Goal: Information Seeking & Learning: Check status

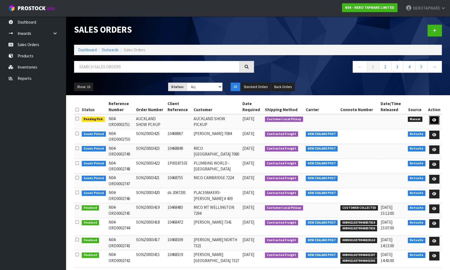
click at [434, 120] on icon at bounding box center [434, 120] width 4 height 4
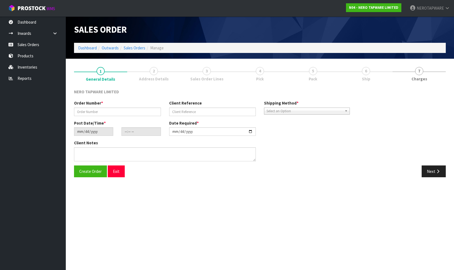
type input "AUCKLAND SHOW PCKUP"
type input "[DATE]"
type input "20:27:00.000"
type input "[DATE]"
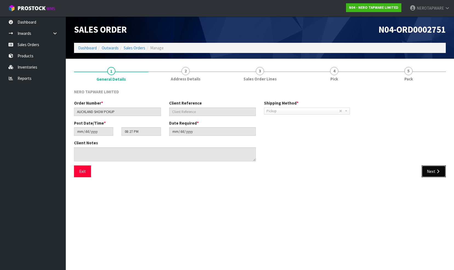
click at [433, 171] on button "Next" at bounding box center [434, 171] width 24 height 12
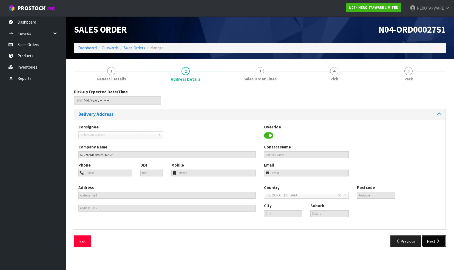
click at [433, 241] on button "Next" at bounding box center [434, 241] width 24 height 12
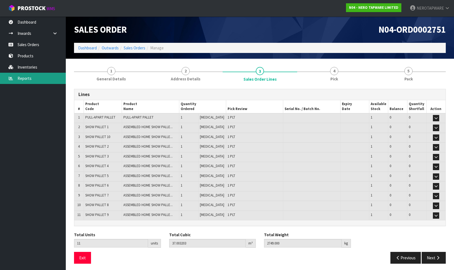
click at [23, 78] on link "Reports" at bounding box center [33, 78] width 66 height 11
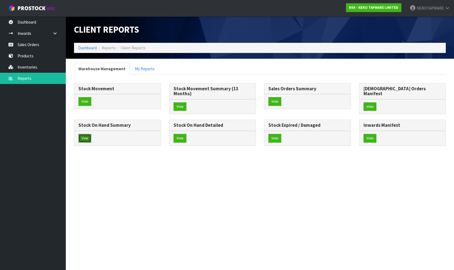
click at [91, 134] on button "View" at bounding box center [84, 138] width 13 height 9
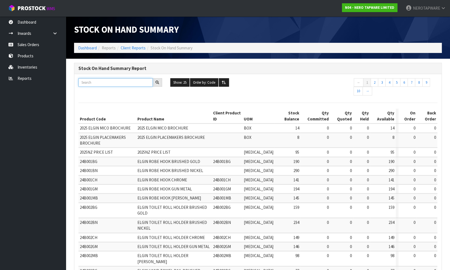
click at [114, 82] on input "text" at bounding box center [115, 82] width 74 height 9
paste input "NRPL001BZ"
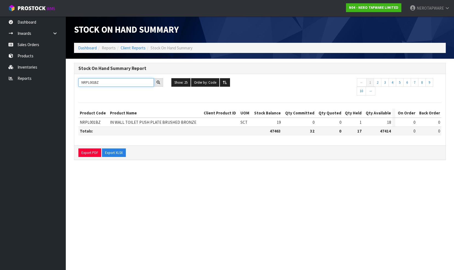
type input "NRPL001BZ"
click at [36, 46] on link "Sales Orders" at bounding box center [33, 44] width 66 height 11
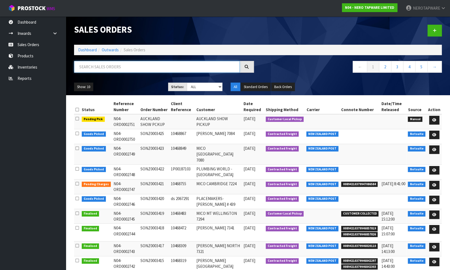
click at [100, 66] on input "text" at bounding box center [157, 67] width 166 height 12
paste input "SONZ0002433"
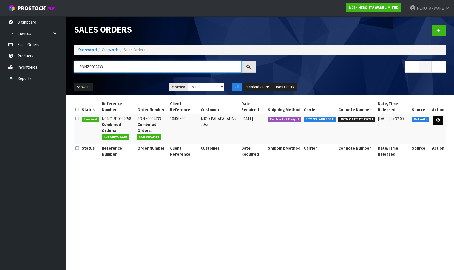
type input "SONZ0002433"
click at [438, 118] on icon at bounding box center [438, 120] width 4 height 4
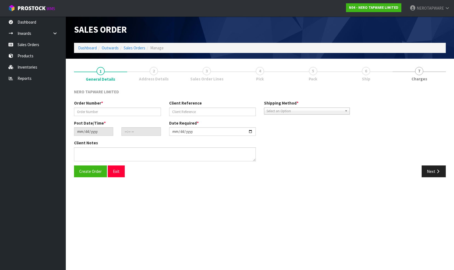
type input "SONZ0002433"
type input "10403509"
type input "[DATE]"
type input "13:15:06.000"
type input "[DATE]"
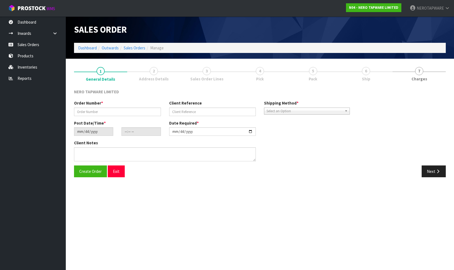
type textarea "COMBINE"
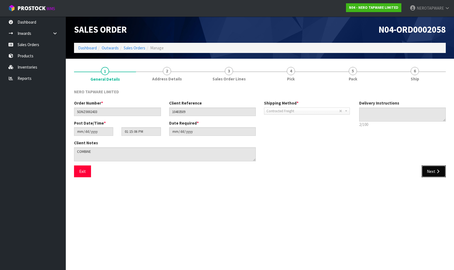
click at [431, 172] on button "Next" at bounding box center [434, 171] width 24 height 12
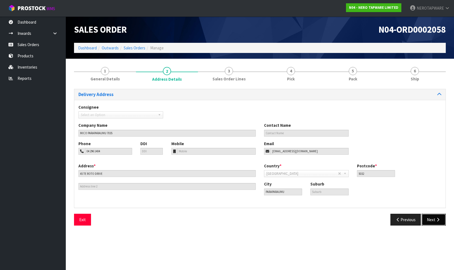
click at [431, 222] on button "Next" at bounding box center [434, 220] width 24 height 12
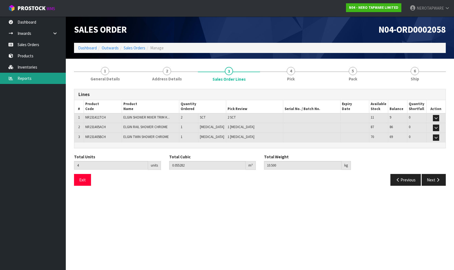
click at [31, 78] on link "Reports" at bounding box center [33, 78] width 66 height 11
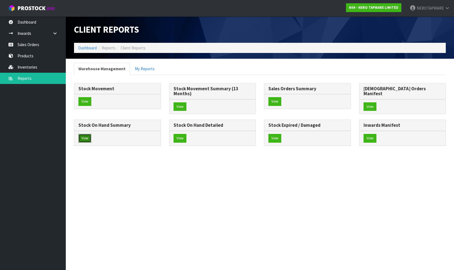
click at [91, 134] on button "View" at bounding box center [84, 138] width 13 height 9
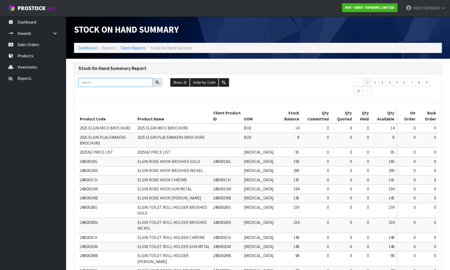
click at [106, 82] on input "text" at bounding box center [115, 82] width 74 height 9
paste input "NR231401CH"
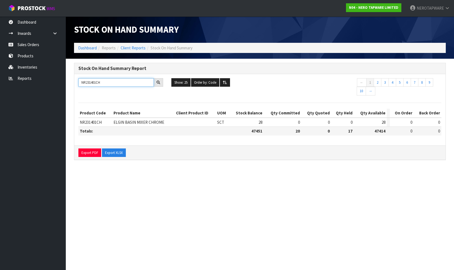
type input "NR231401CH"
click at [310, 198] on section "Stock On Hand Summary Dashboard Reports Client Reports Stock On Hand Summary St…" at bounding box center [227, 135] width 454 height 270
click at [24, 43] on link "Sales Orders" at bounding box center [33, 44] width 66 height 11
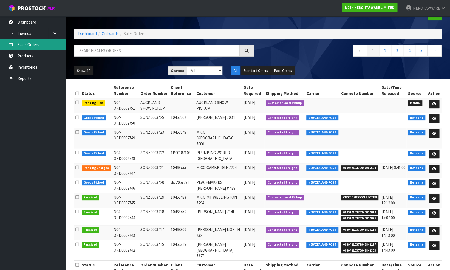
scroll to position [21, 0]
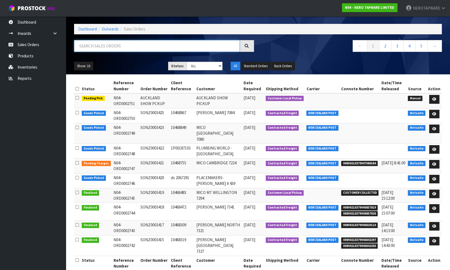
click at [133, 48] on input "text" at bounding box center [157, 46] width 166 height 12
paste input "SONZ0002049"
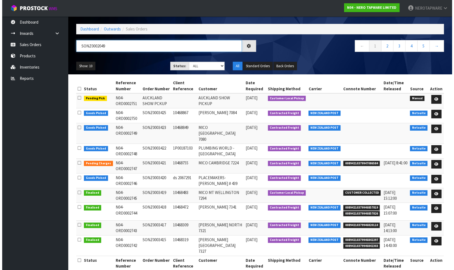
scroll to position [0, 0]
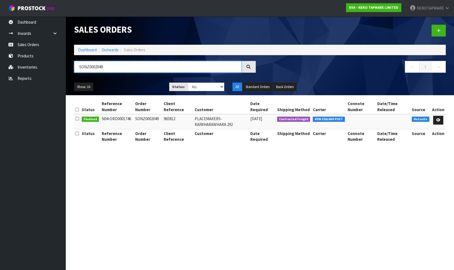
type input "SONZ0002049"
click at [337, 195] on section "Sales Orders Dashboard Outwards Sales Orders SONZ0002049 ← 1 → Show: 10 5 10 25…" at bounding box center [227, 135] width 454 height 270
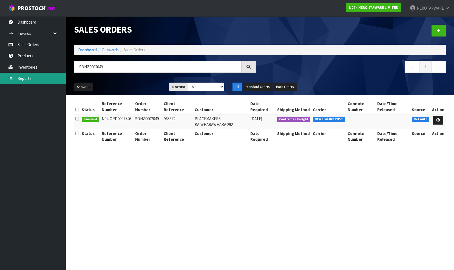
drag, startPoint x: 27, startPoint y: 80, endPoint x: 176, endPoint y: 87, distance: 148.9
click at [27, 80] on link "Reports" at bounding box center [33, 78] width 66 height 11
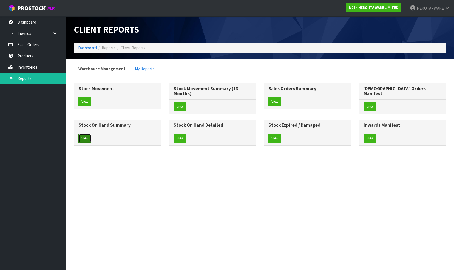
click at [91, 134] on button "View" at bounding box center [84, 138] width 13 height 9
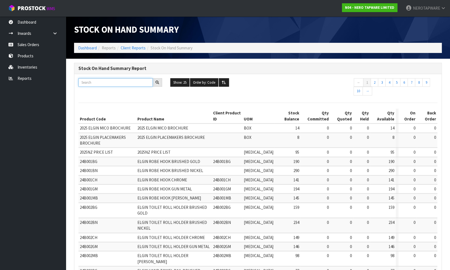
click at [99, 79] on input "text" at bounding box center [115, 82] width 74 height 9
paste input "NR162203BN"
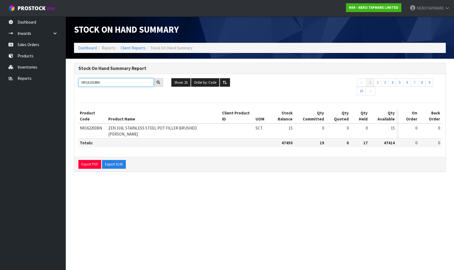
click at [108, 83] on input "NR162203BN" at bounding box center [115, 82] width 75 height 9
paste input "988"
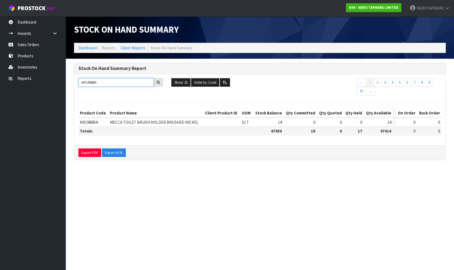
click at [103, 83] on input "NR1988BN" at bounding box center [115, 82] width 75 height 9
paste input "250811TGM"
click at [106, 83] on input "NR250811TGM" at bounding box center [115, 82] width 75 height 9
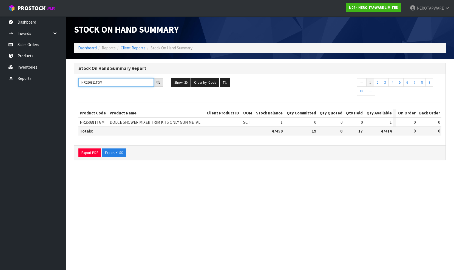
click at [105, 83] on input "NR250811TGM" at bounding box center [115, 82] width 75 height 9
paste input "NR2582GR"
type input "NR250811TGMNR2582GR"
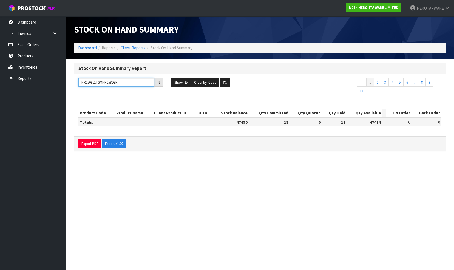
drag, startPoint x: 124, startPoint y: 82, endPoint x: 74, endPoint y: 80, distance: 50.5
click at [74, 80] on div "Stock On Hand Summary Report NR250811TGMNR2582GR Show: 25 5 10 25 50 100 ALL Or…" at bounding box center [260, 110] width 380 height 94
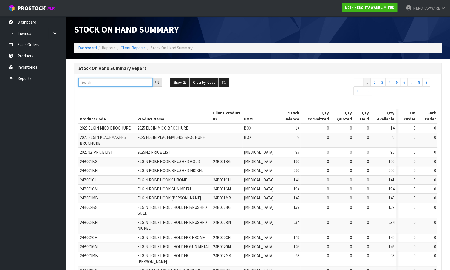
paste input "NR2582GR"
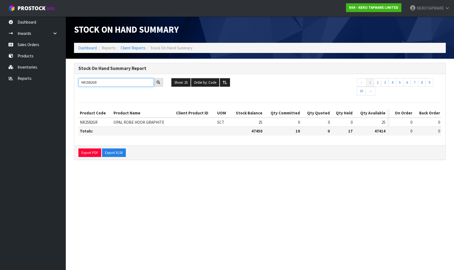
type input "NR2582GR"
